Goal: Information Seeking & Learning: Learn about a topic

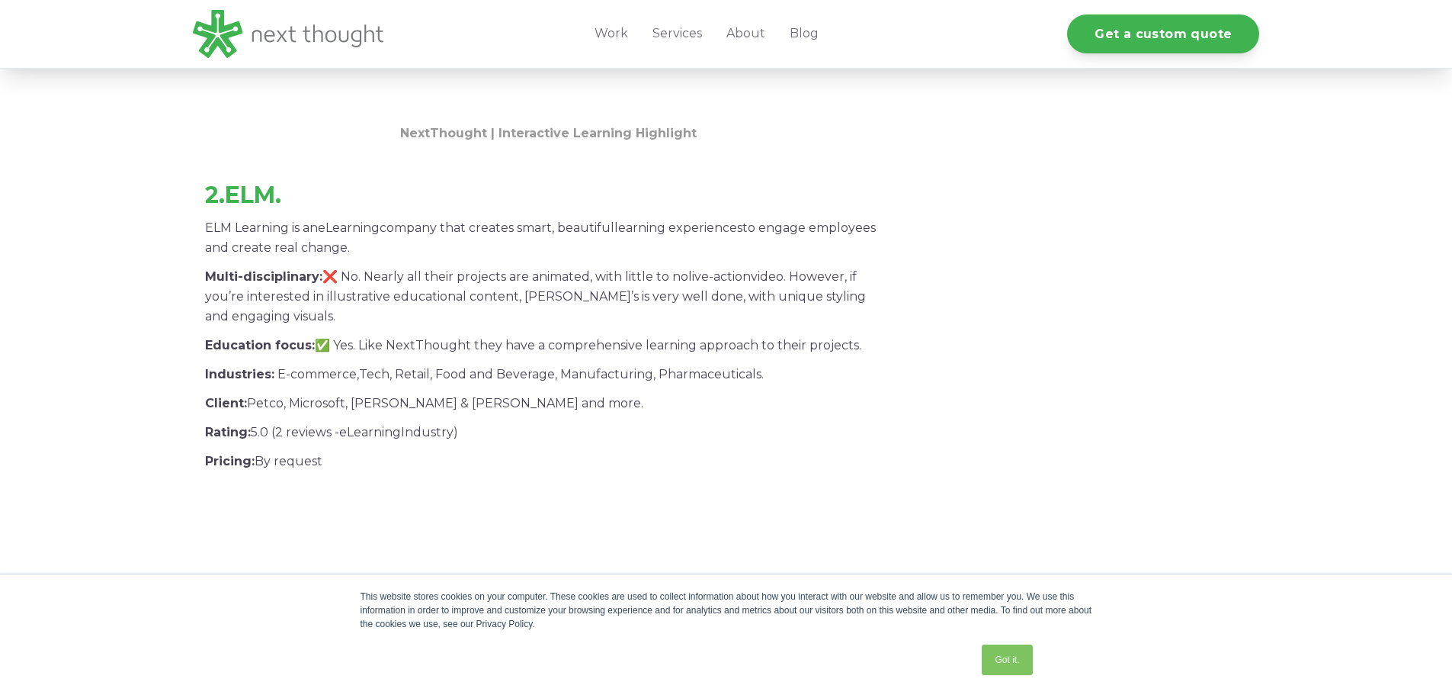
scroll to position [2590, 0]
drag, startPoint x: 262, startPoint y: 197, endPoint x: 261, endPoint y: 190, distance: 7.7
drag, startPoint x: 261, startPoint y: 190, endPoint x: 236, endPoint y: 191, distance: 24.4
click at [236, 191] on strong "ELM." at bounding box center [253, 194] width 56 height 28
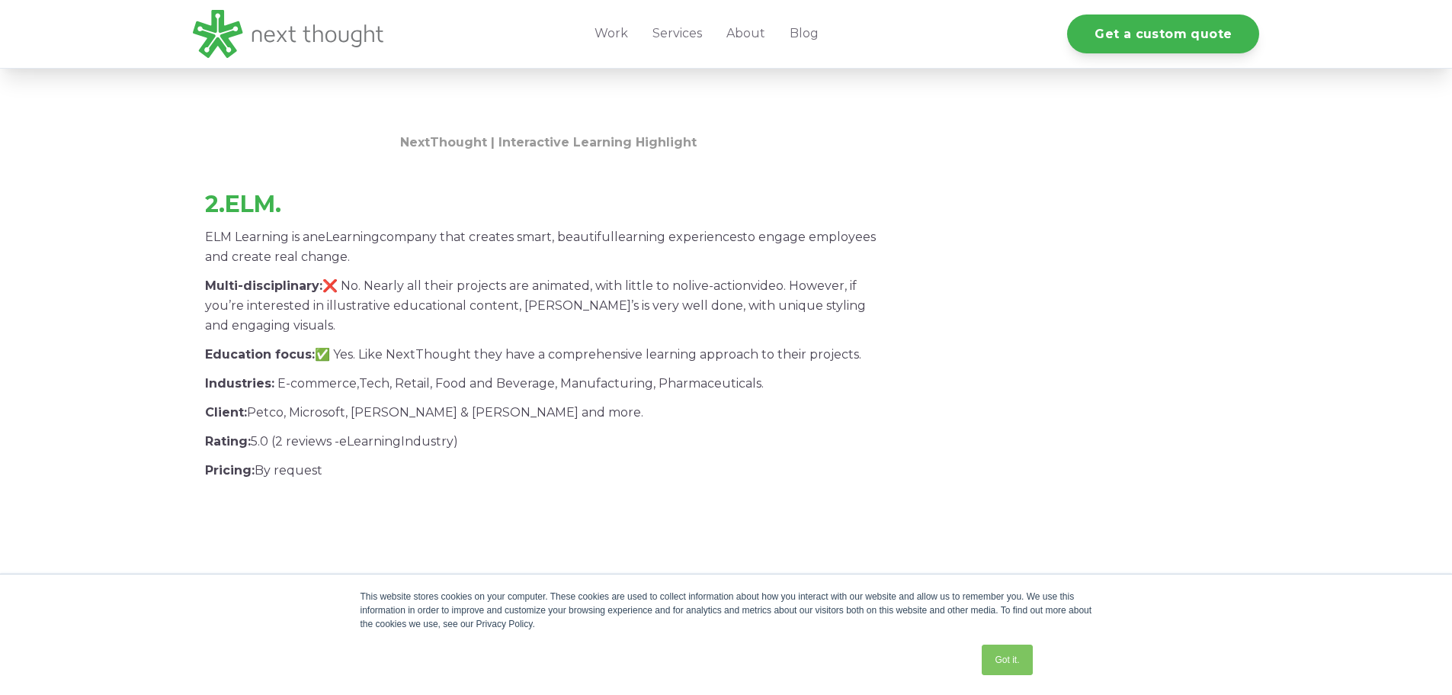
scroll to position [2585, 0]
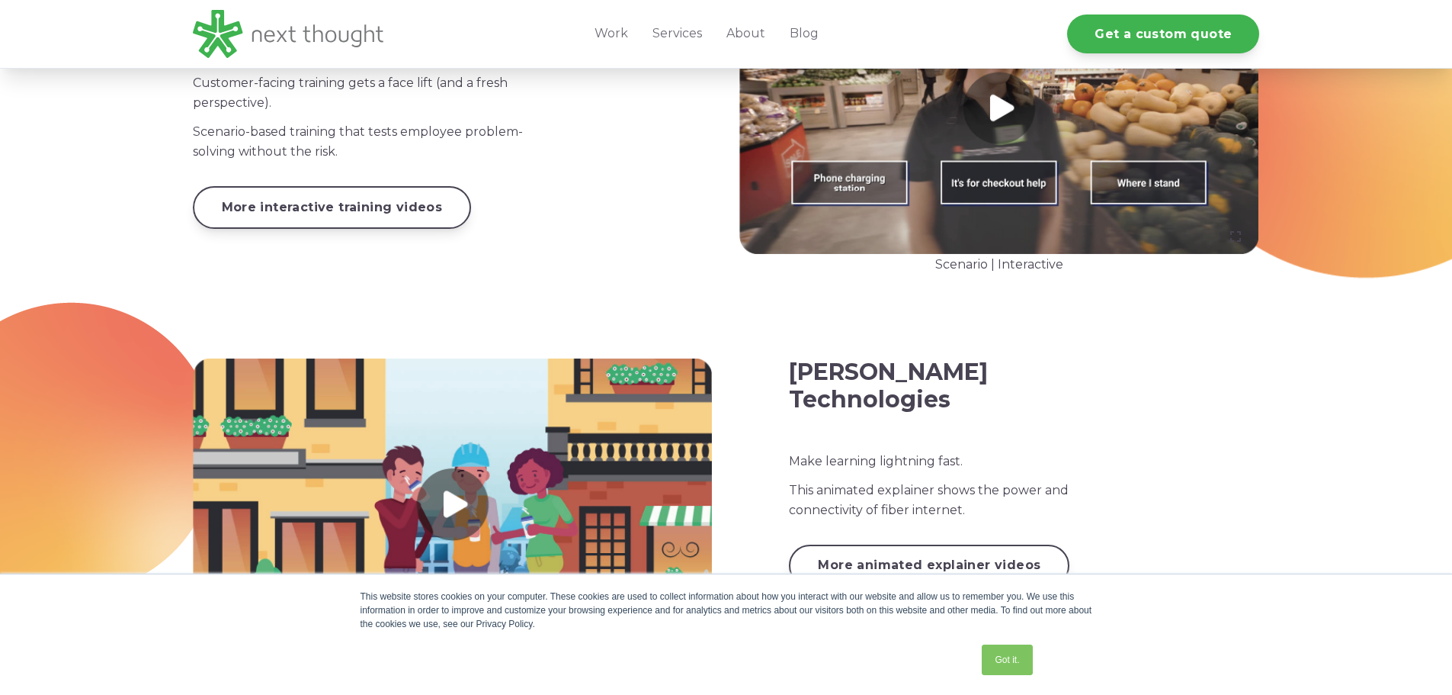
scroll to position [2074, 0]
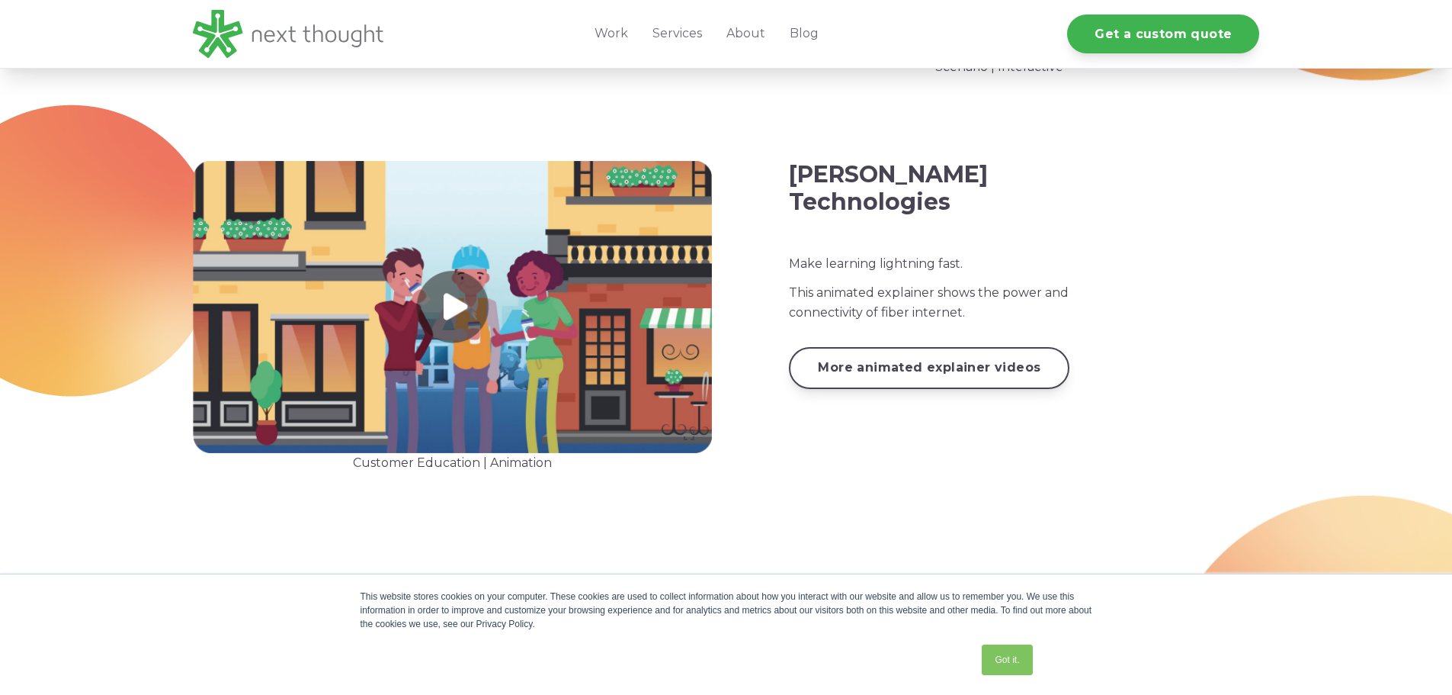
click at [461, 303] on link at bounding box center [453, 307] width 520 height 293
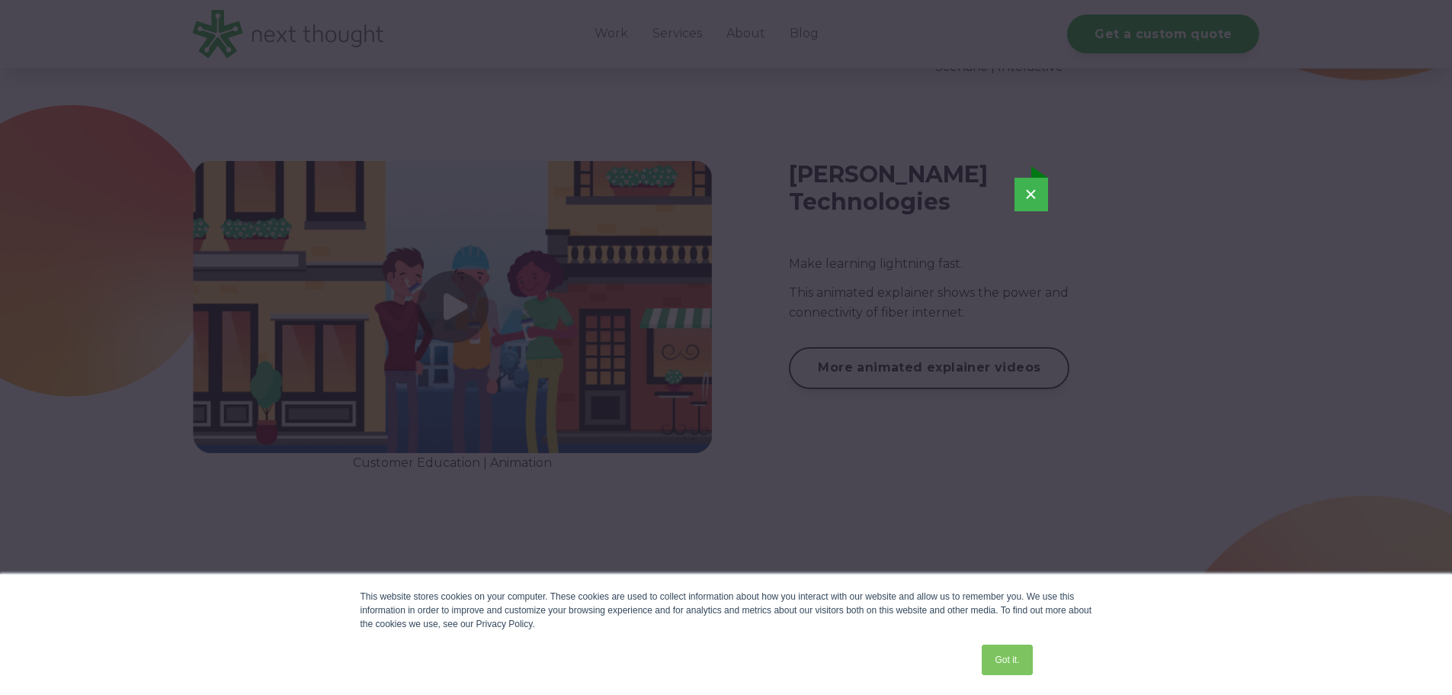
click at [1043, 194] on button "×" at bounding box center [1032, 195] width 34 height 34
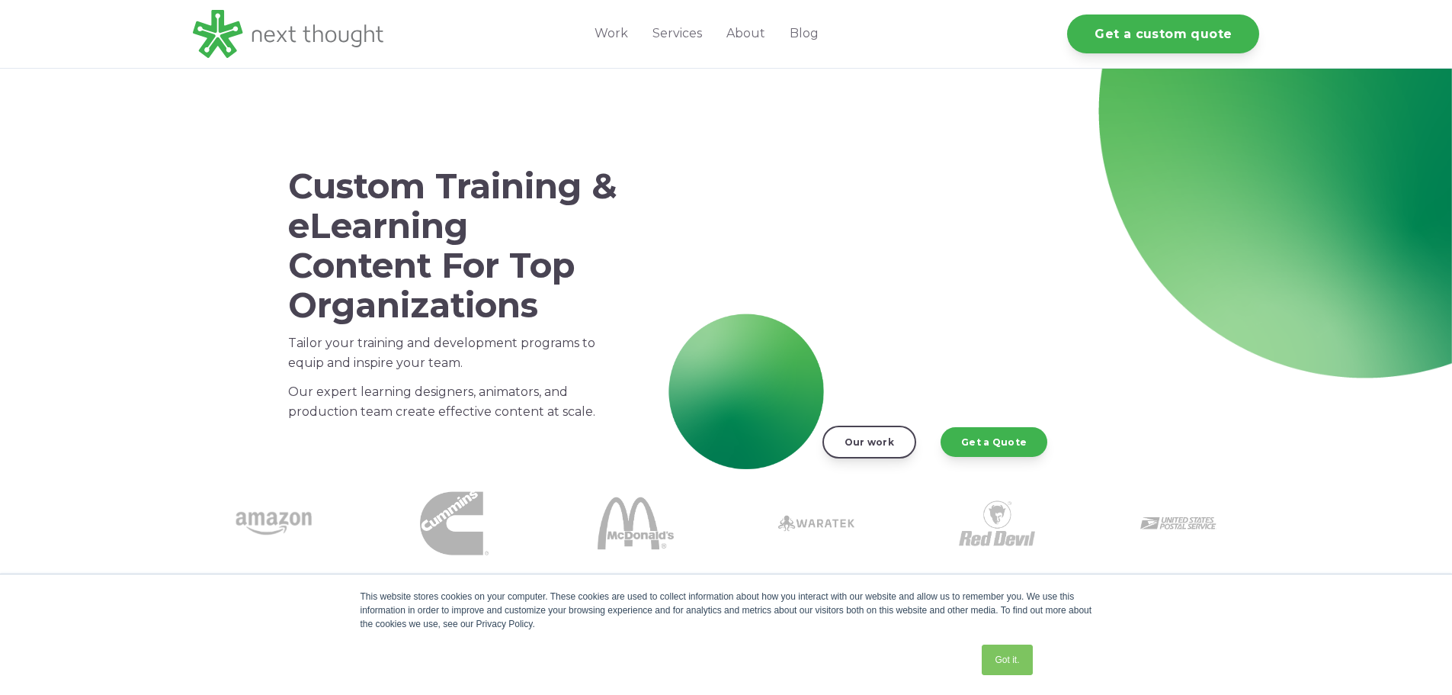
scroll to position [0, 0]
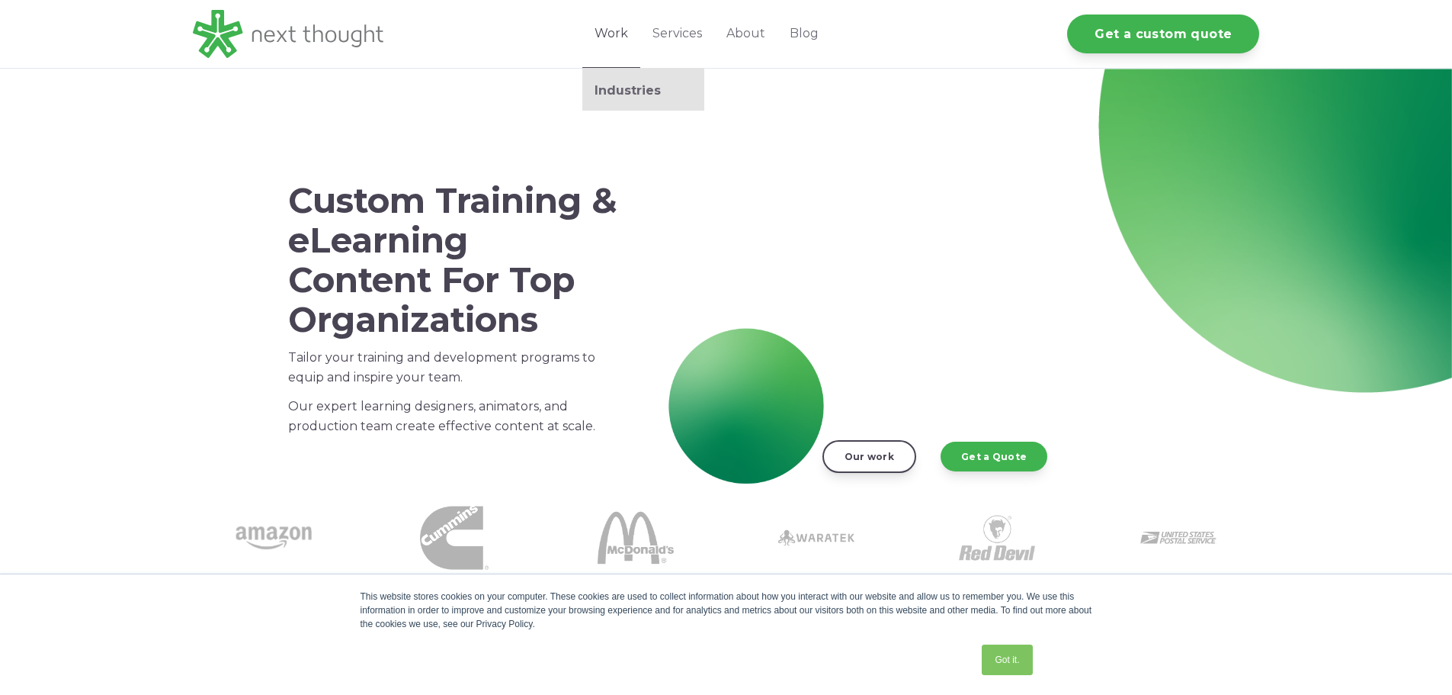
click at [617, 37] on link "Work" at bounding box center [612, 34] width 58 height 68
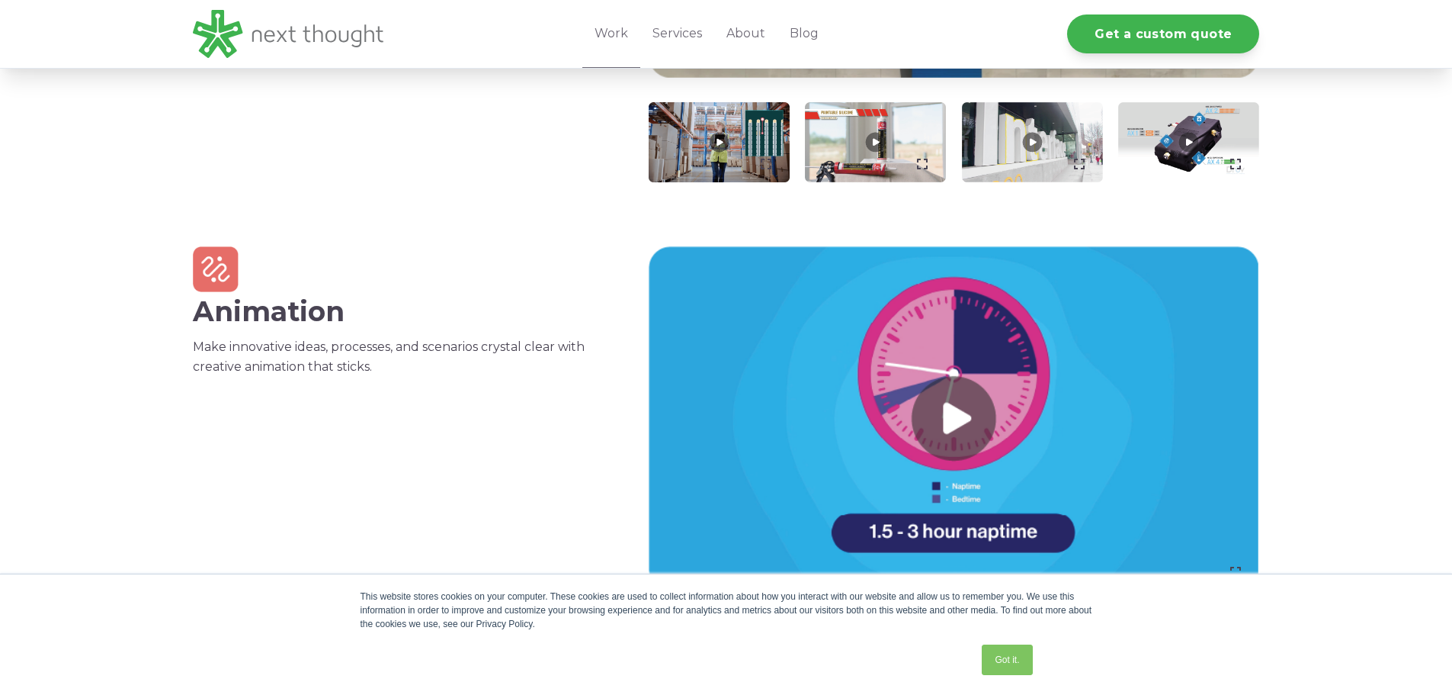
scroll to position [914, 0]
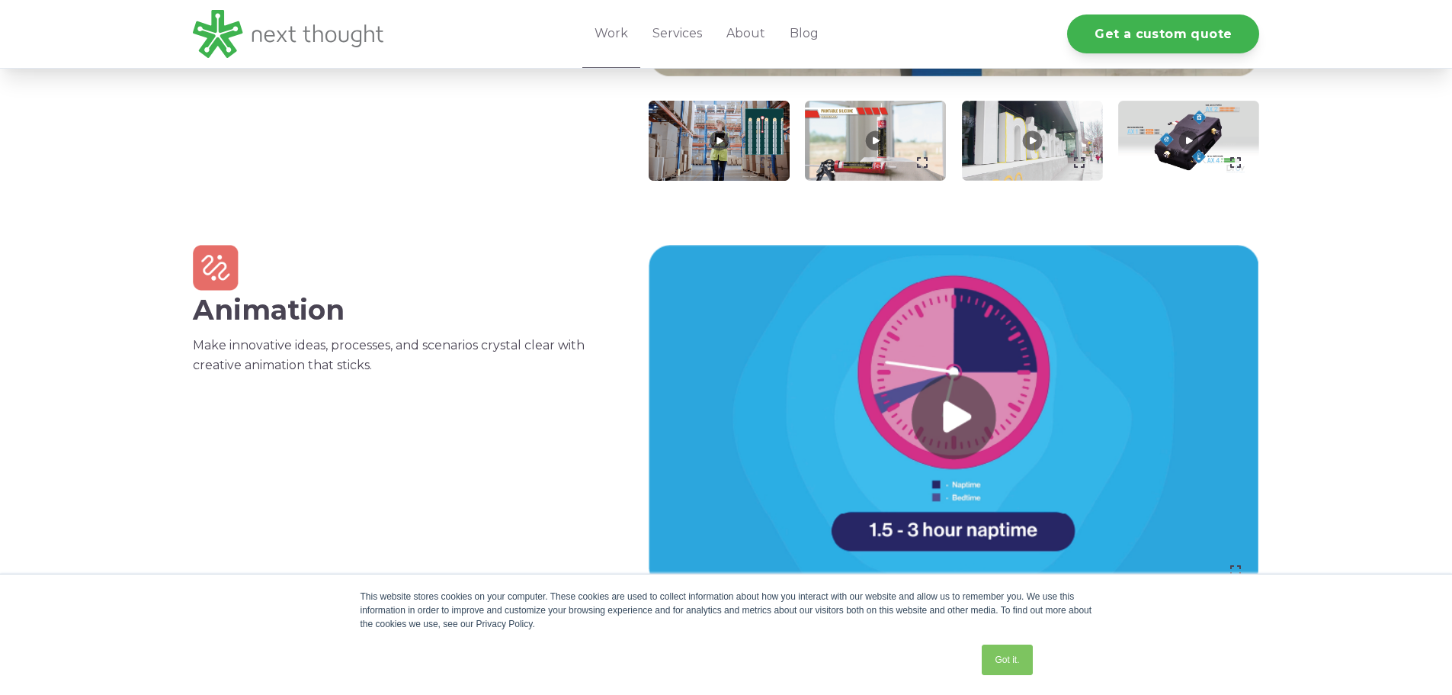
click at [949, 411] on link at bounding box center [954, 417] width 611 height 344
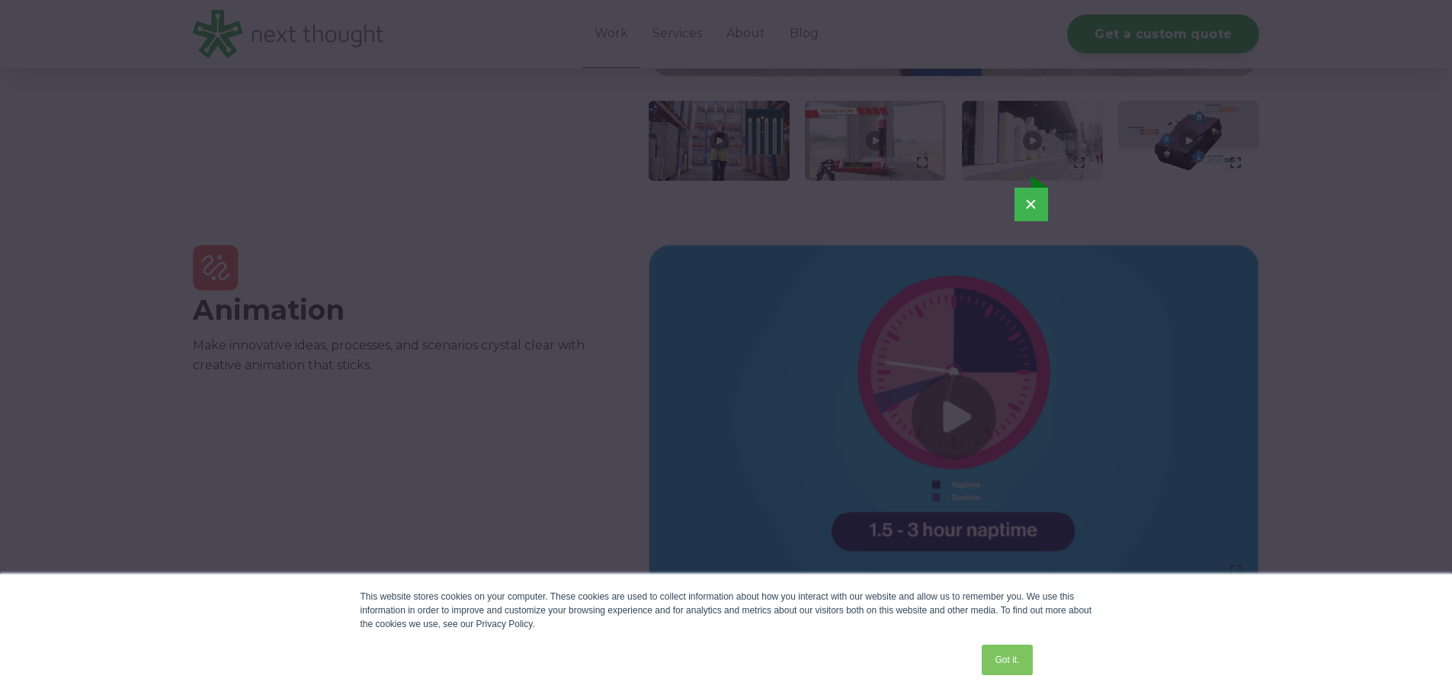
click at [1042, 205] on button "×" at bounding box center [1032, 205] width 34 height 34
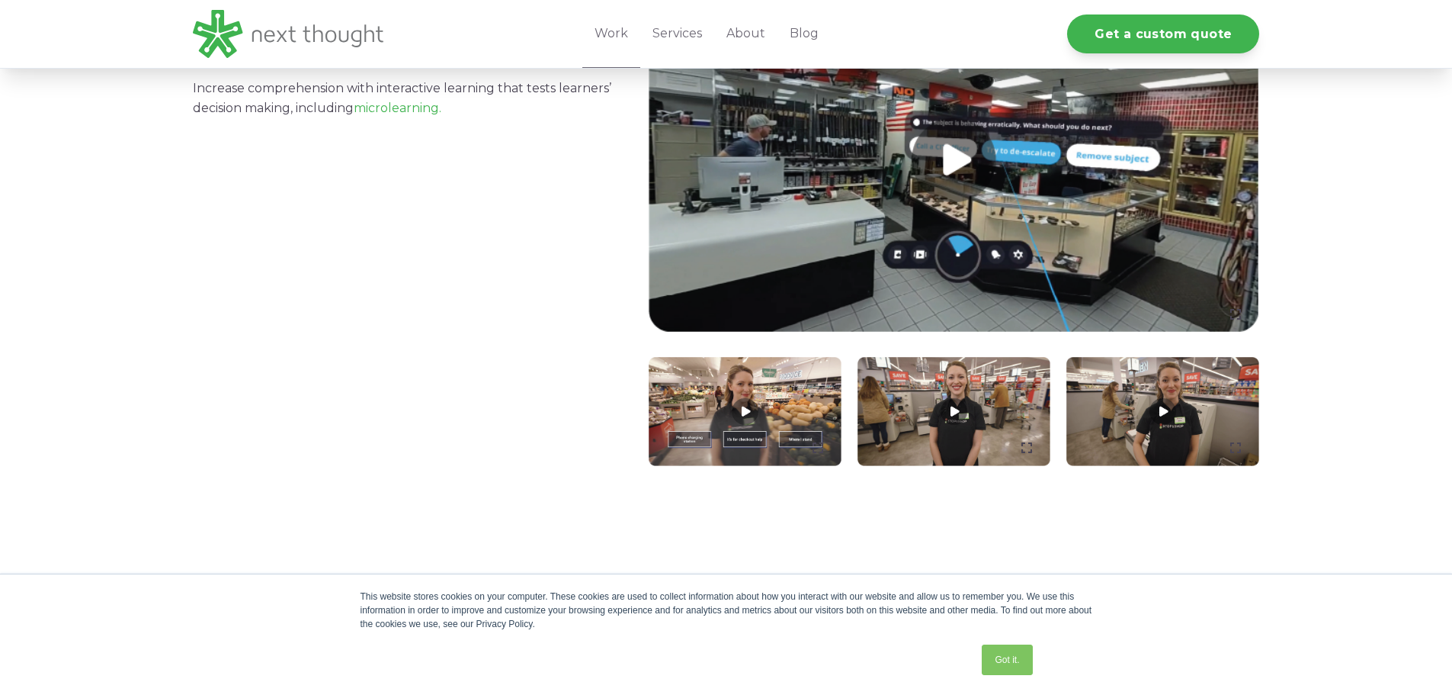
scroll to position [1753, 0]
click at [949, 158] on link at bounding box center [954, 160] width 611 height 344
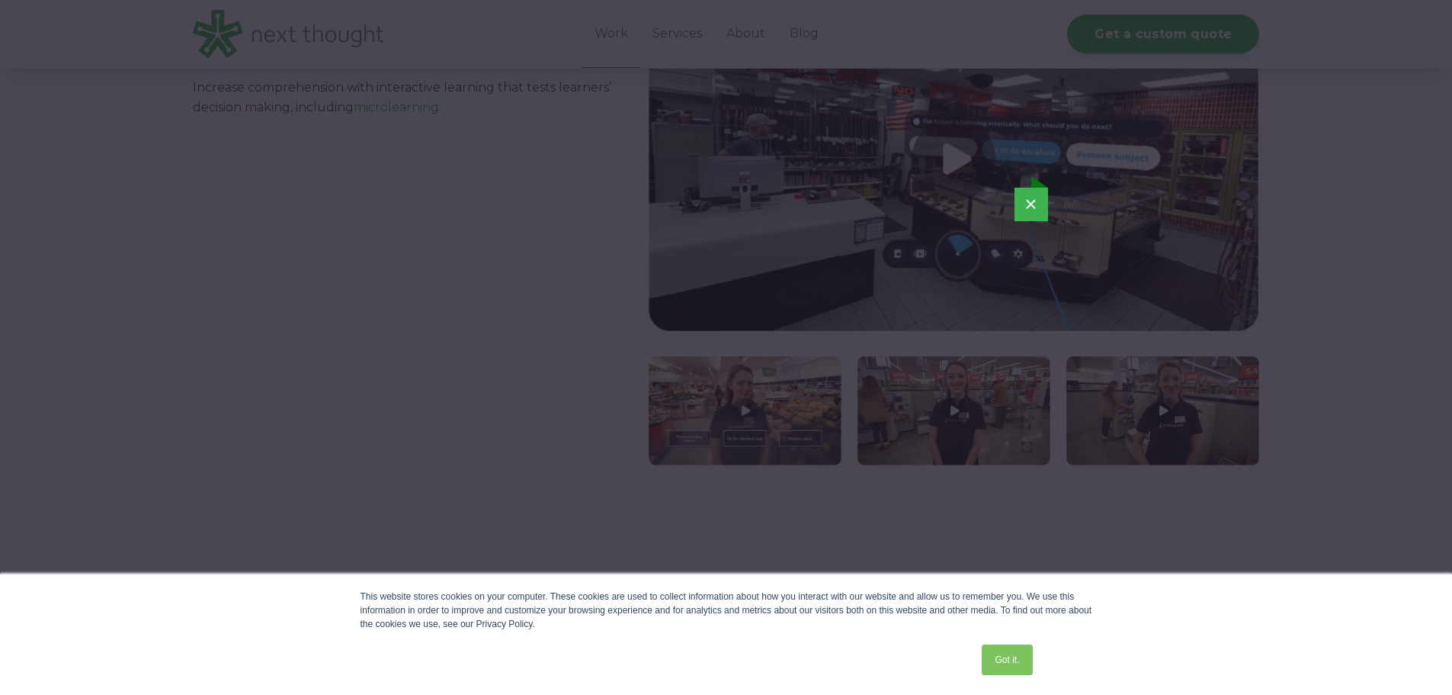
click at [1030, 207] on button "×" at bounding box center [1032, 205] width 34 height 34
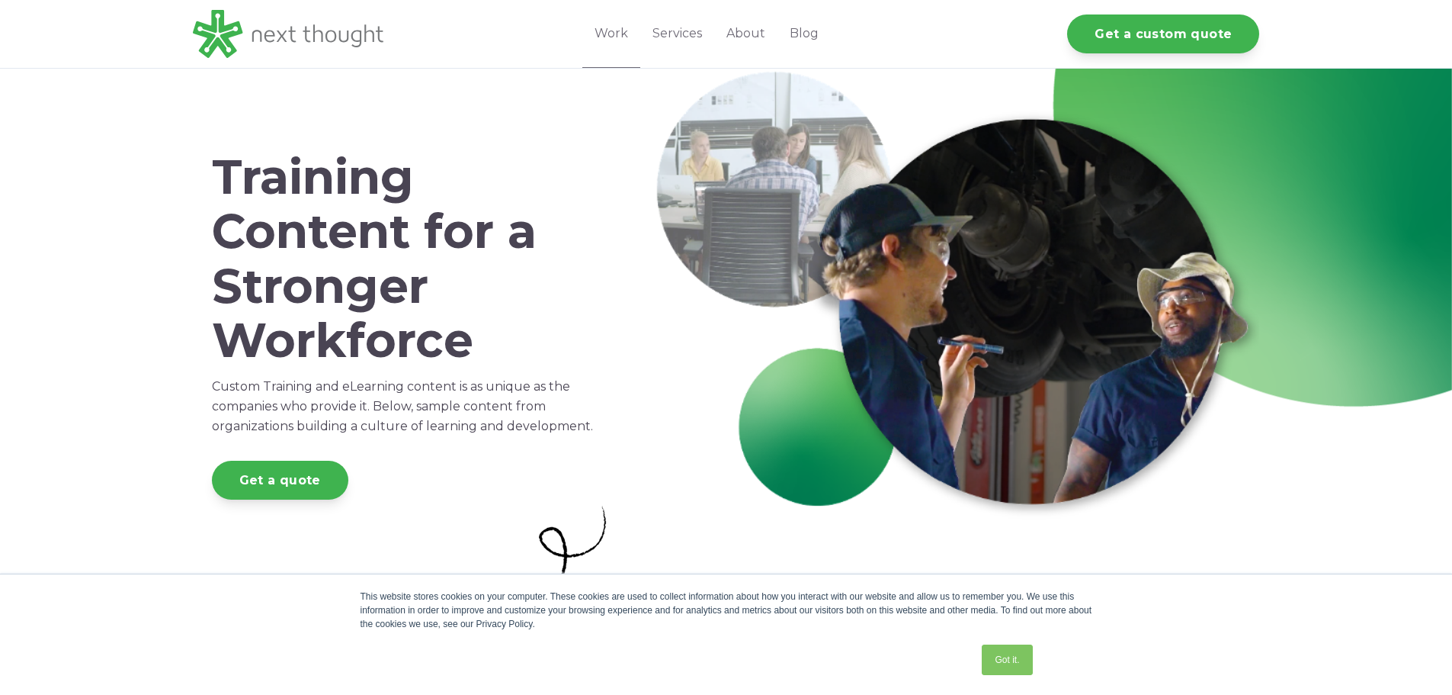
scroll to position [0, 0]
